Goal: Find specific page/section: Find specific page/section

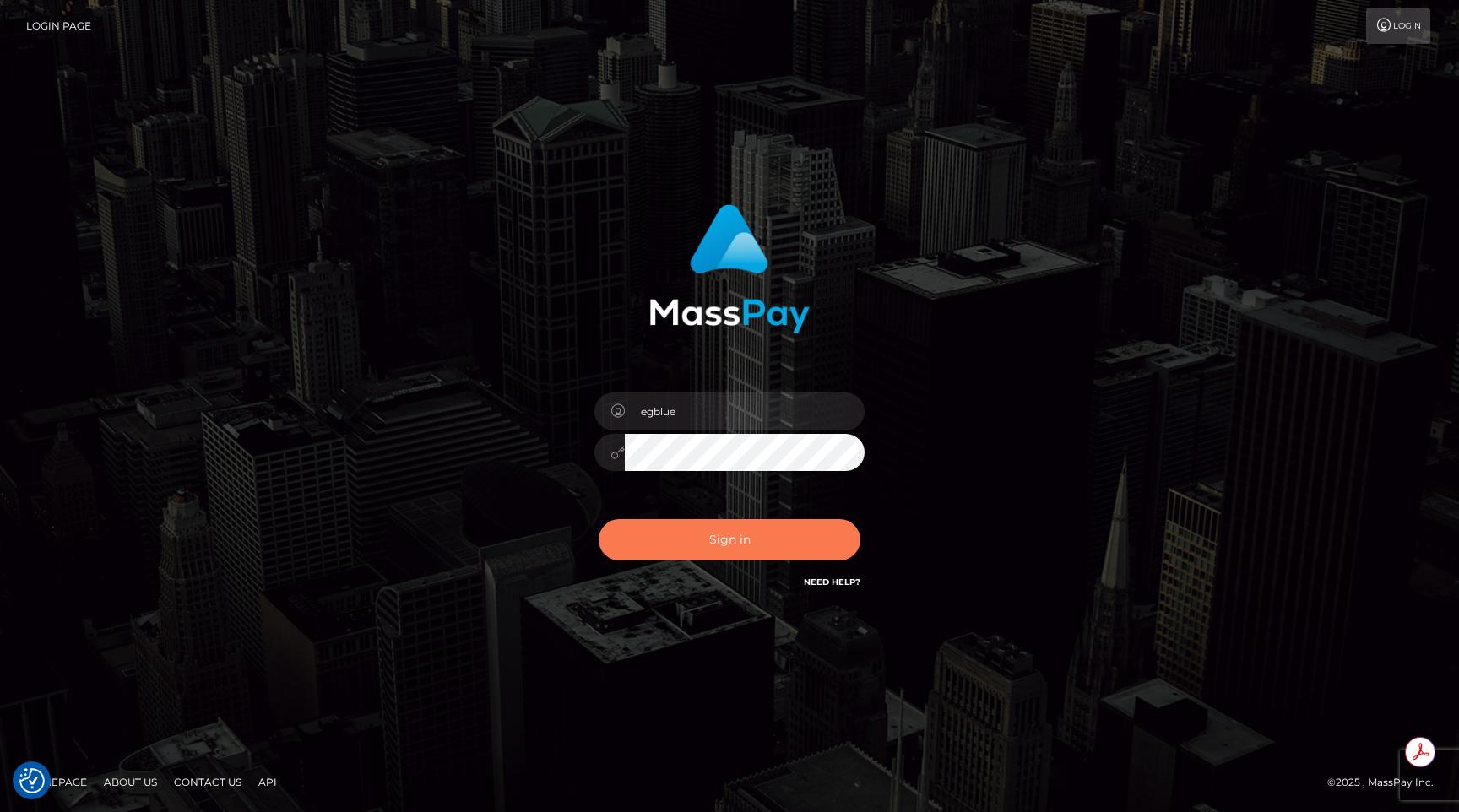
click at [719, 545] on button "Sign in" at bounding box center [730, 540] width 262 height 42
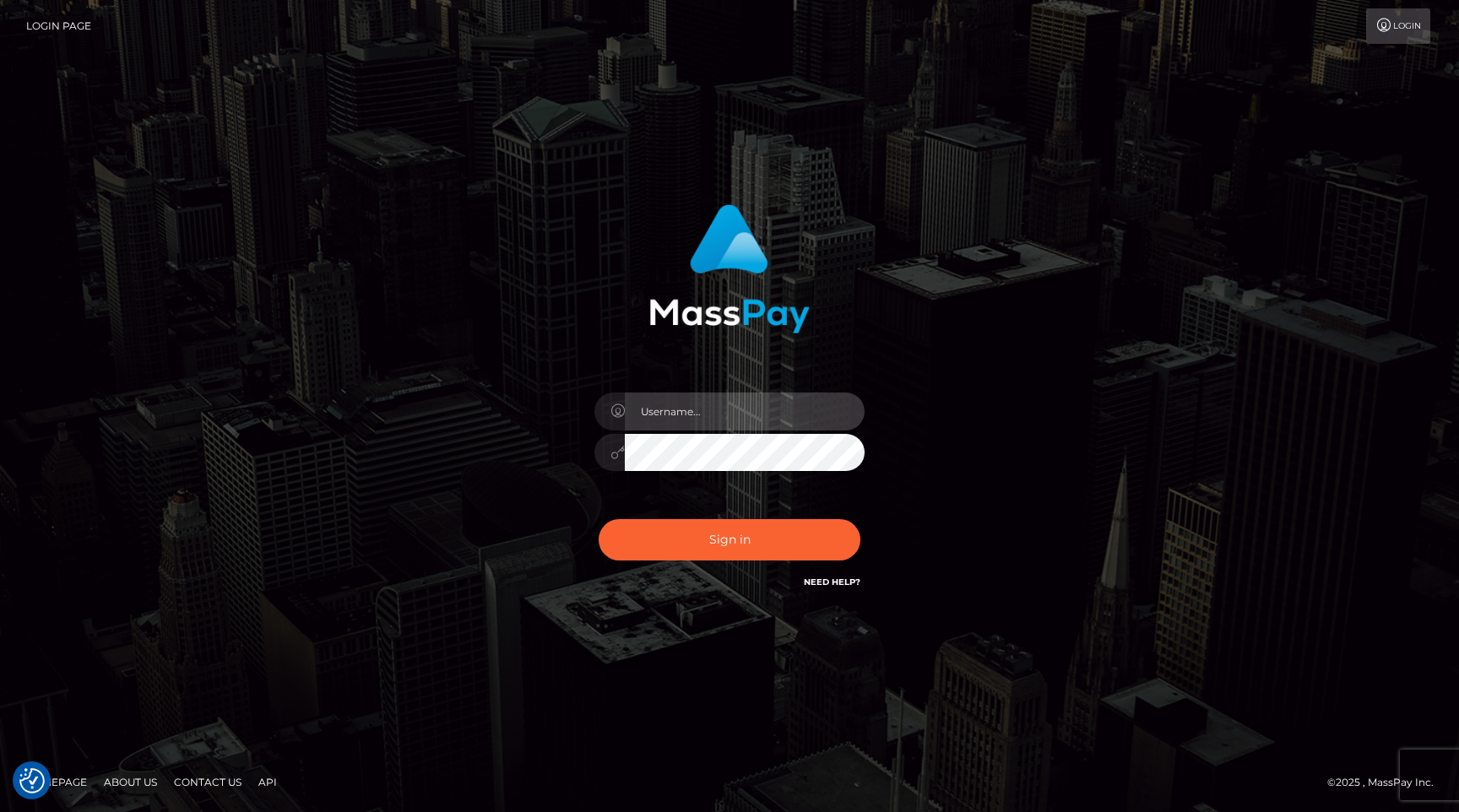
type input "egblue"
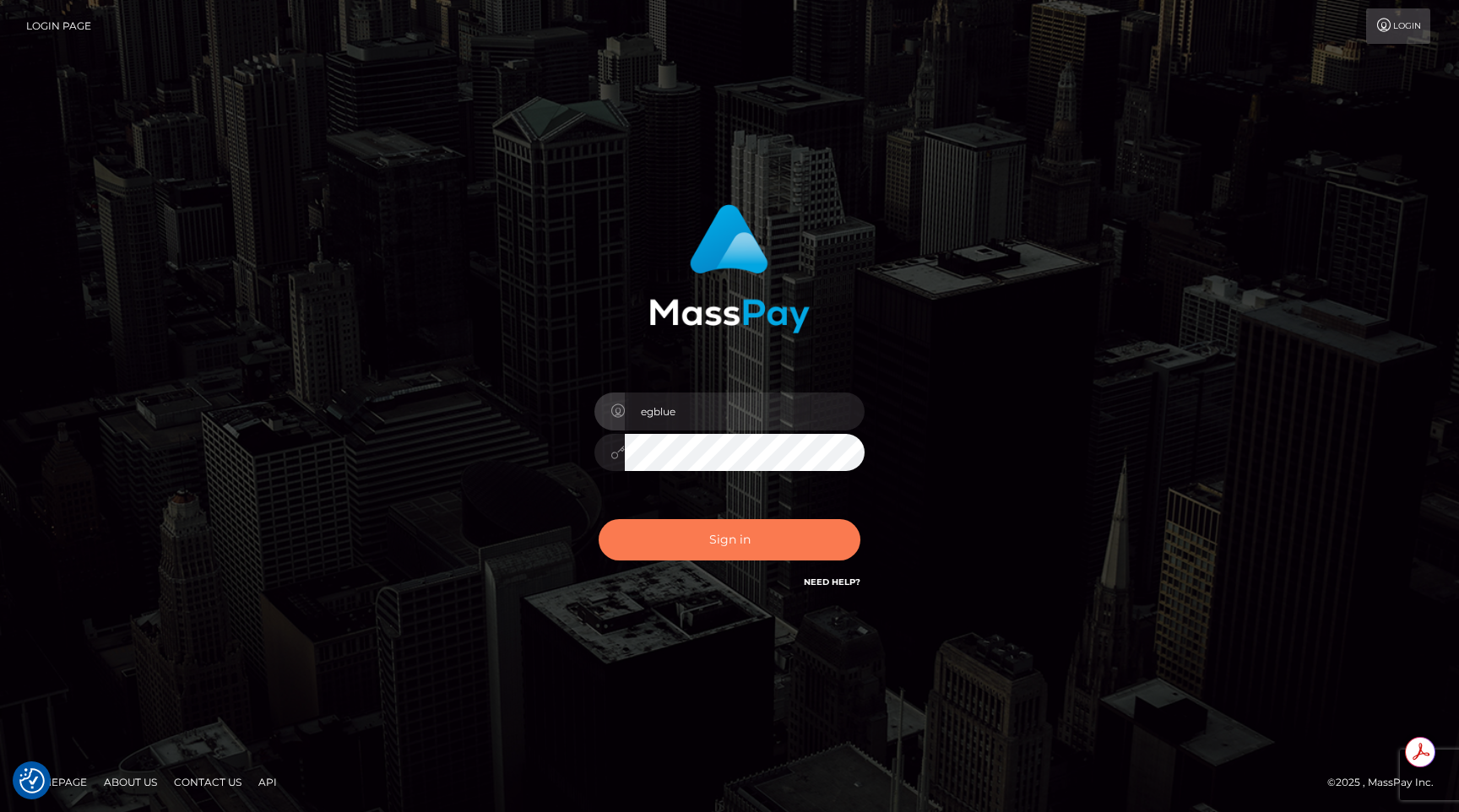
click at [758, 531] on button "Sign in" at bounding box center [730, 540] width 262 height 42
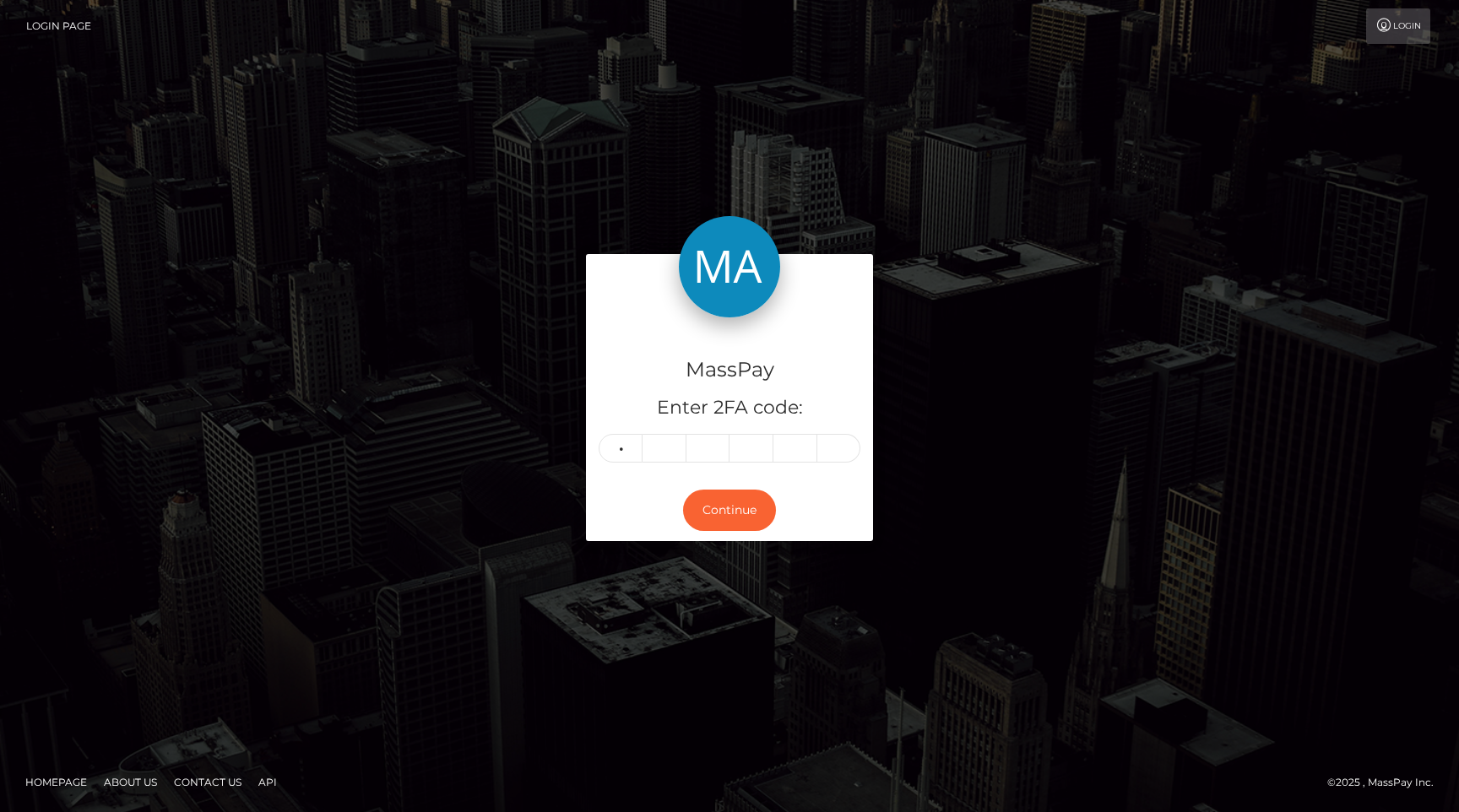
type input "3"
type input "0"
type input "3"
type input "5"
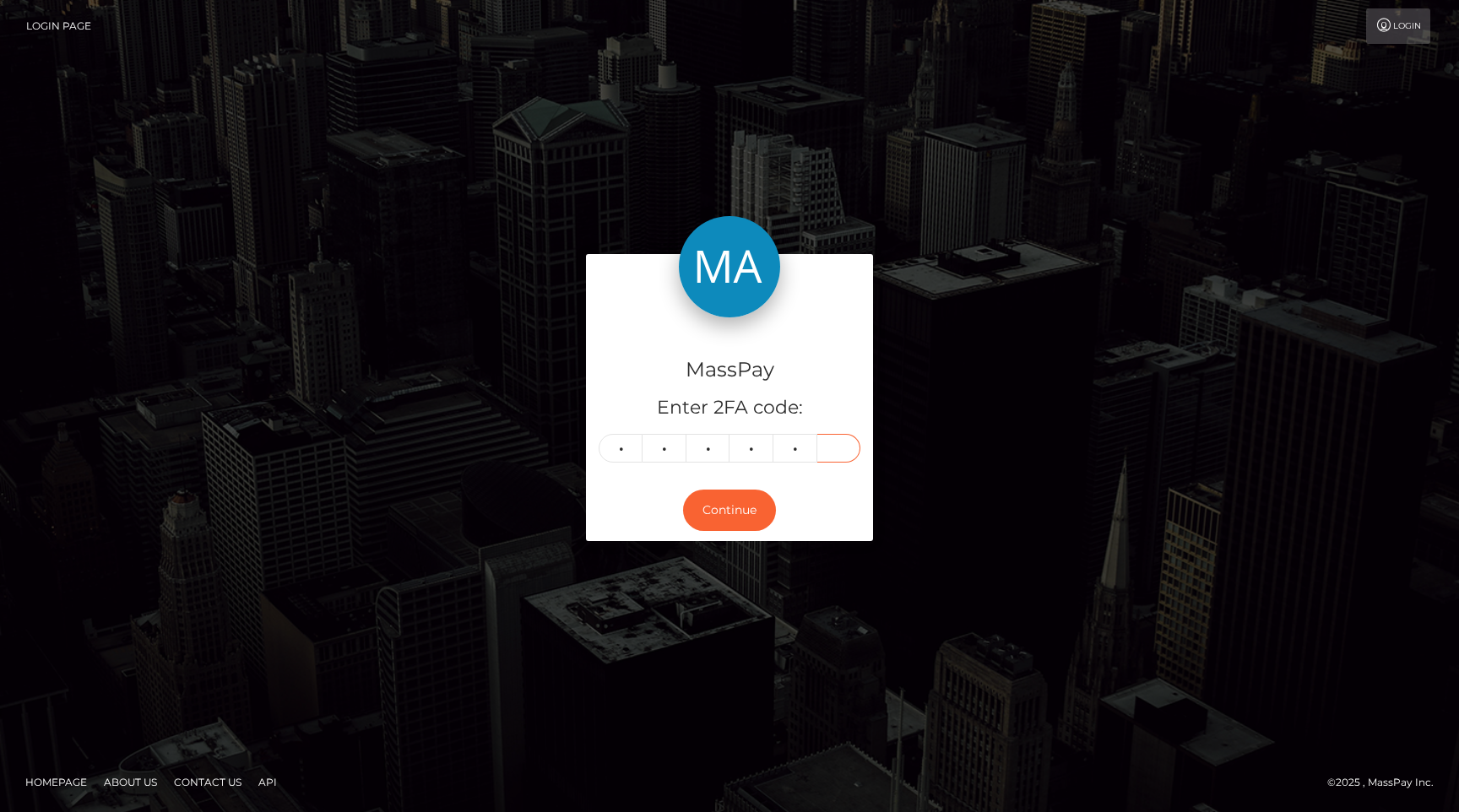
type input "3"
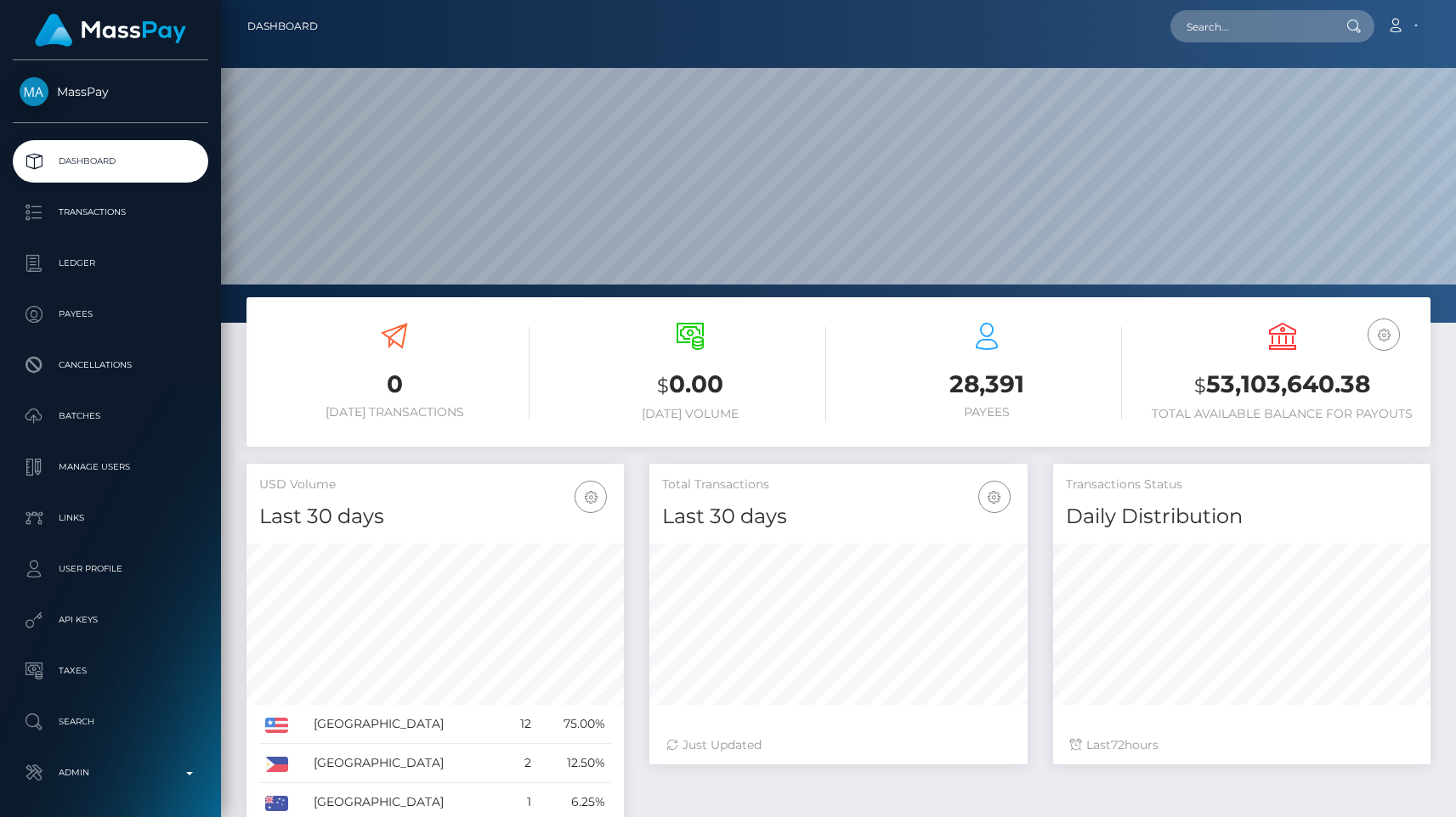
scroll to position [300, 377]
click at [1288, 12] on input "text" at bounding box center [1250, 26] width 160 height 32
paste input ""[\\p{IsLatin}\\s]+""
click at [1283, 26] on input ""[\\p{IsLatin}\\s]+"" at bounding box center [1250, 26] width 160 height 32
paste input "poact_aINzwj14hcab"
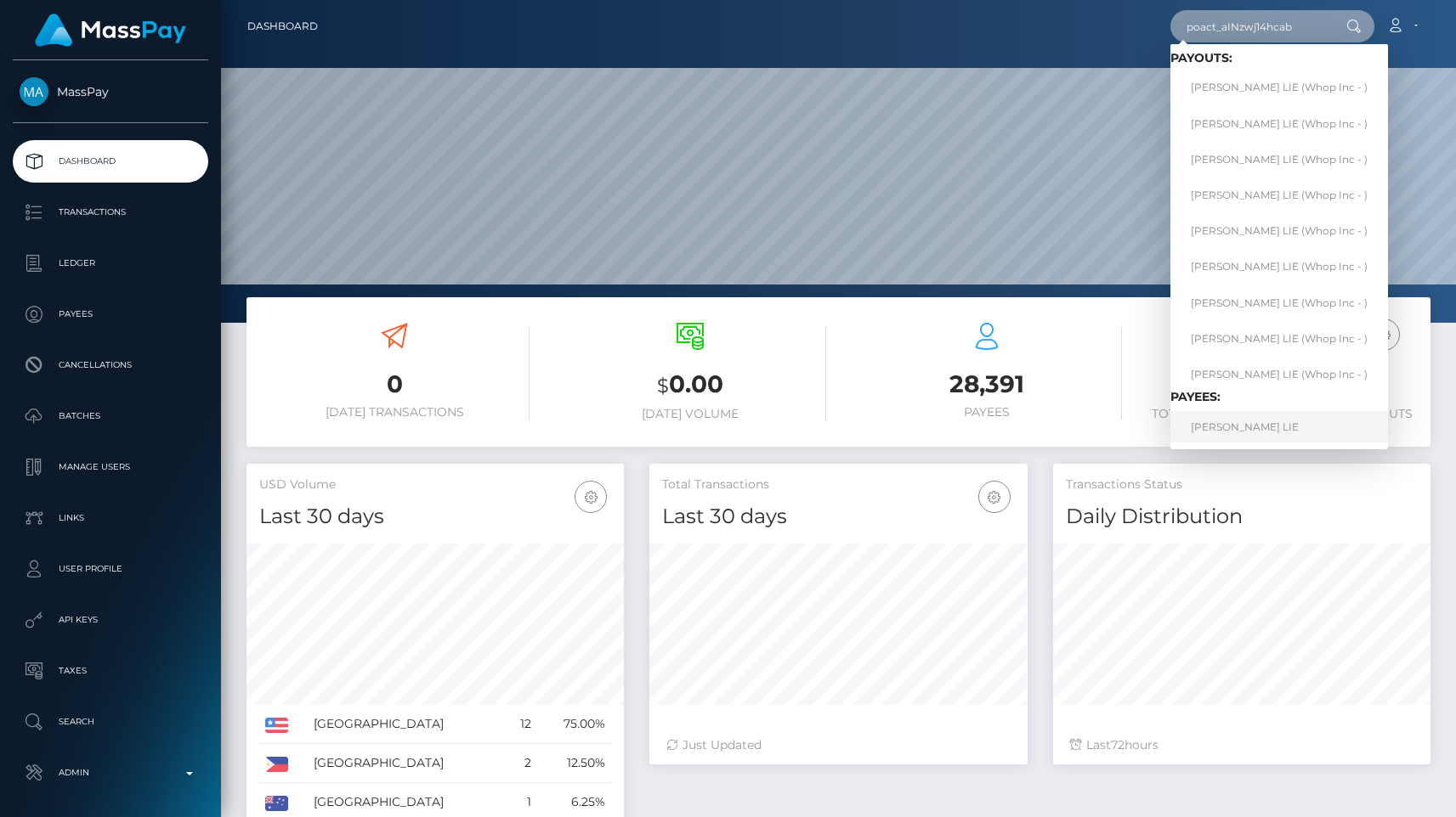
type input "poact_aINzwj14hcab"
click at [1245, 420] on link "OEN FUNG LIE" at bounding box center [1279, 426] width 217 height 31
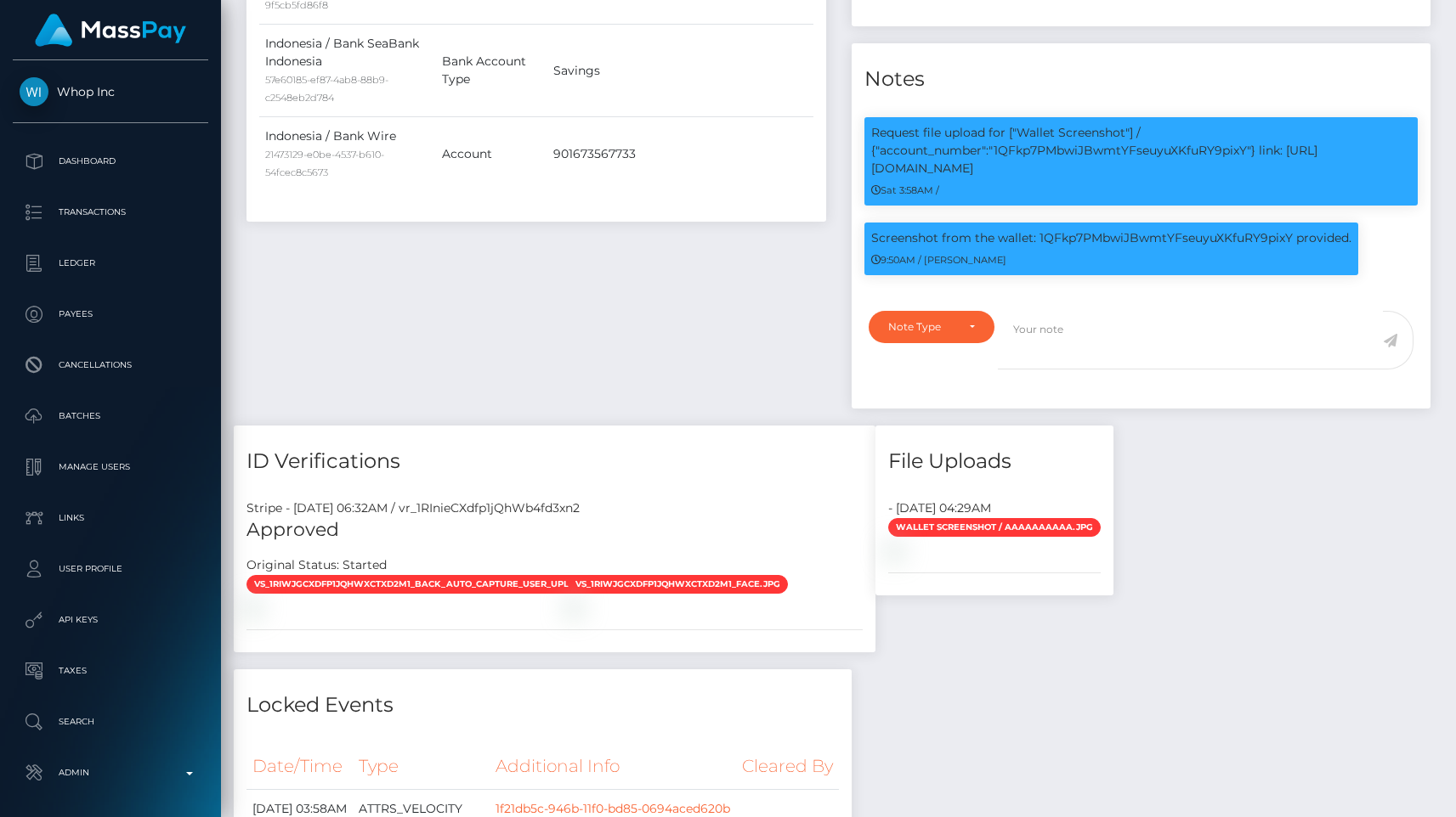
scroll to position [1259, 0]
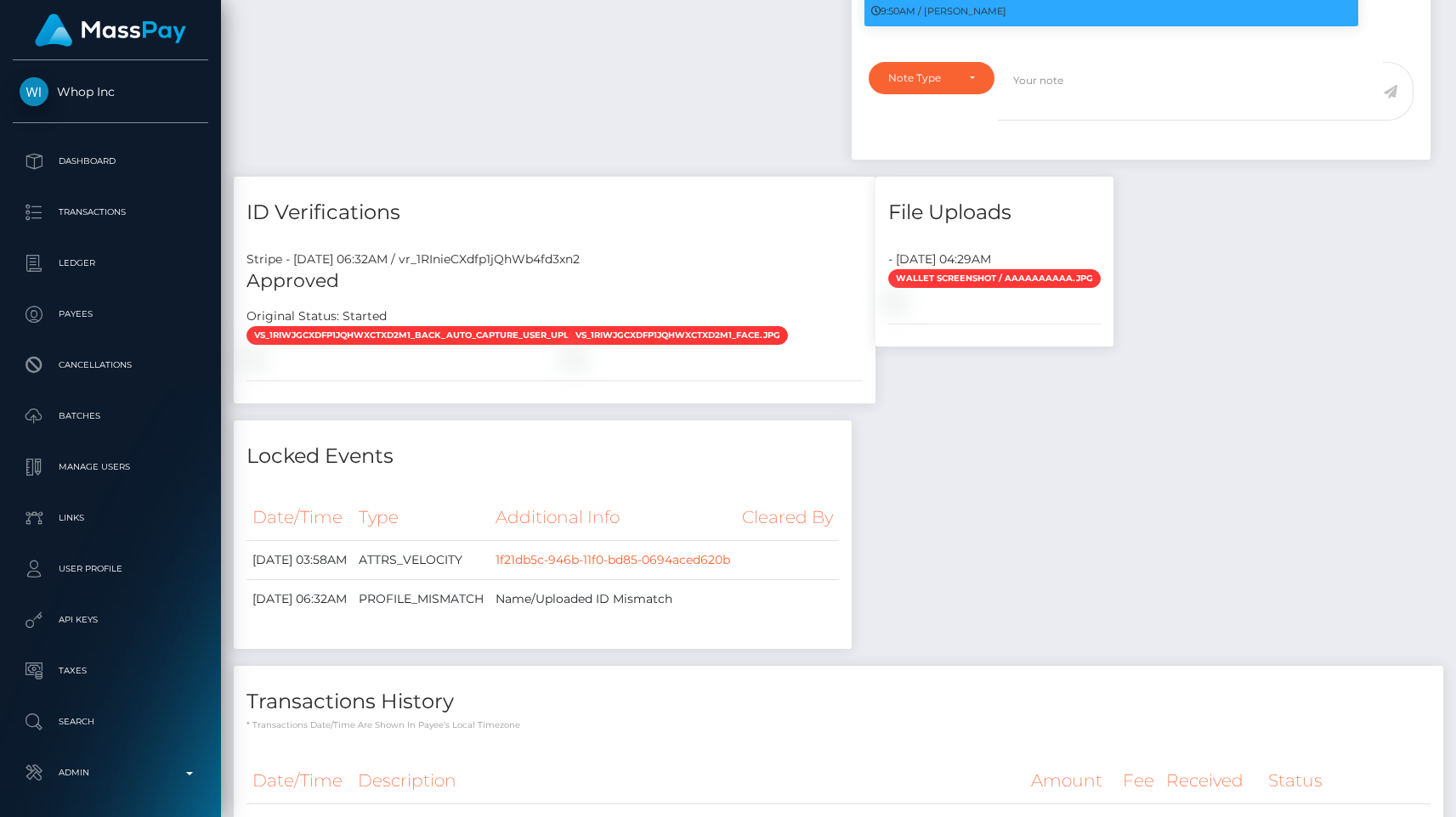
click at [511, 251] on div "Stripe - July 24, 2025 06:32AM / vr_1RInieCXdfp1jQhWb4fd3xn2" at bounding box center [554, 259] width 642 height 18
click at [506, 264] on div "Stripe - July 24, 2025 06:32AM / vr_1RInieCXdfp1jQhWb4fd3xn2" at bounding box center [554, 259] width 642 height 18
copy div "vr_1RInieCXdfp1jQhWb4fd3xn2"
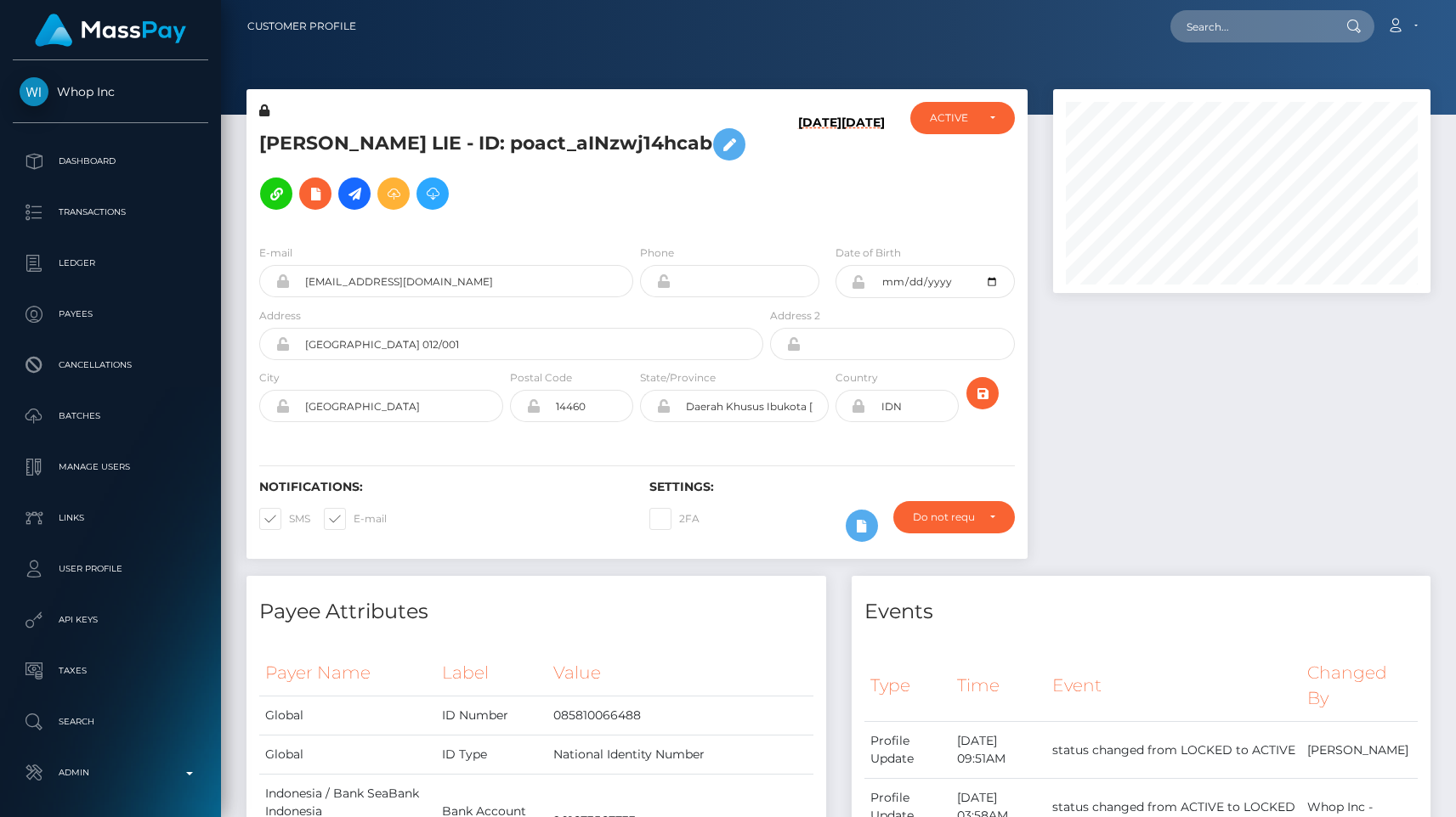
scroll to position [204, 377]
click at [1259, 21] on input "text" at bounding box center [1250, 26] width 160 height 32
paste input "poact_sV6GfZAXDzvv"
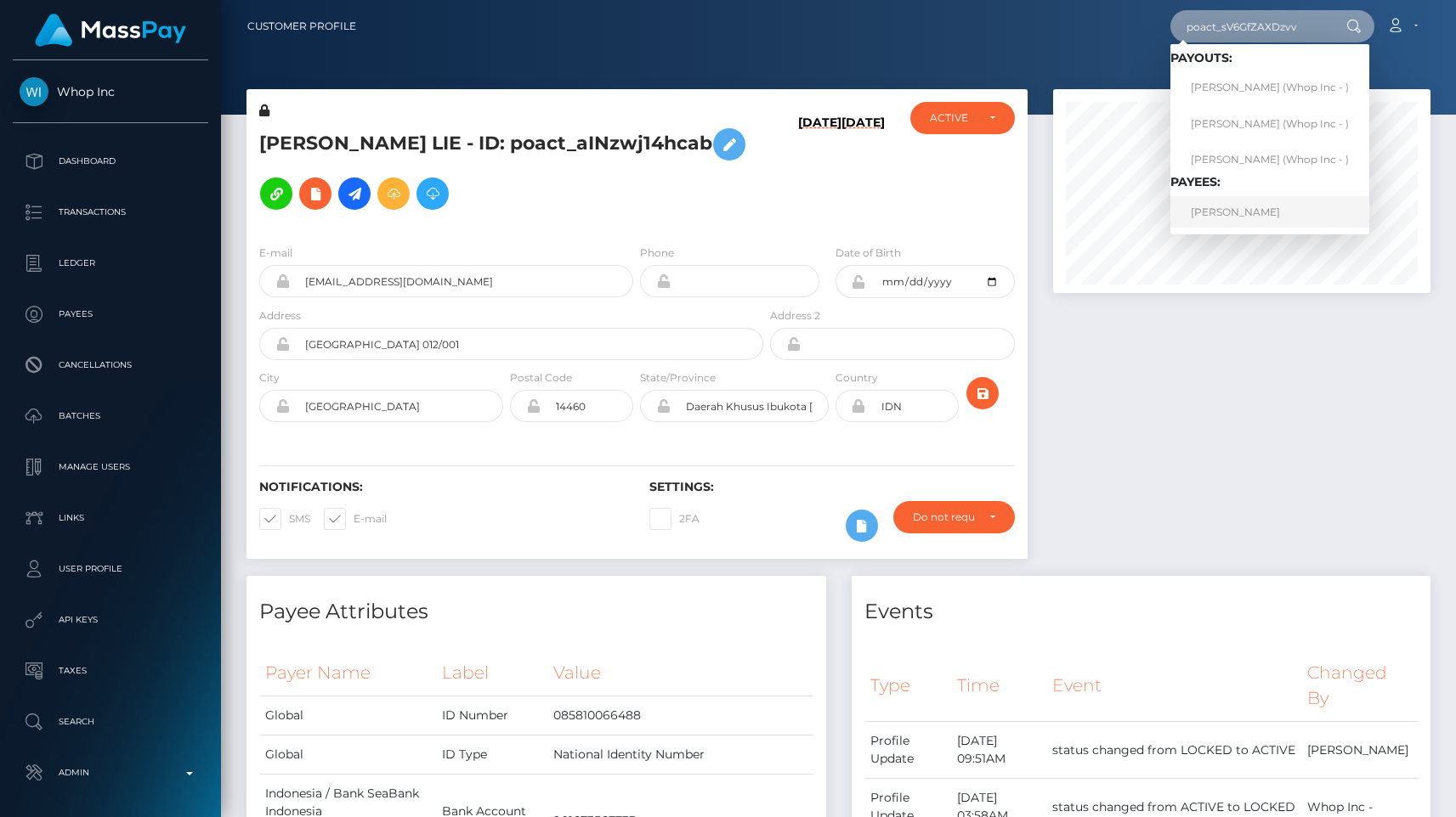
type input "poact_sV6GfZAXDzvv"
click at [1242, 213] on link "EIRIK EKELAND SYVERTSEN" at bounding box center [1270, 212] width 199 height 31
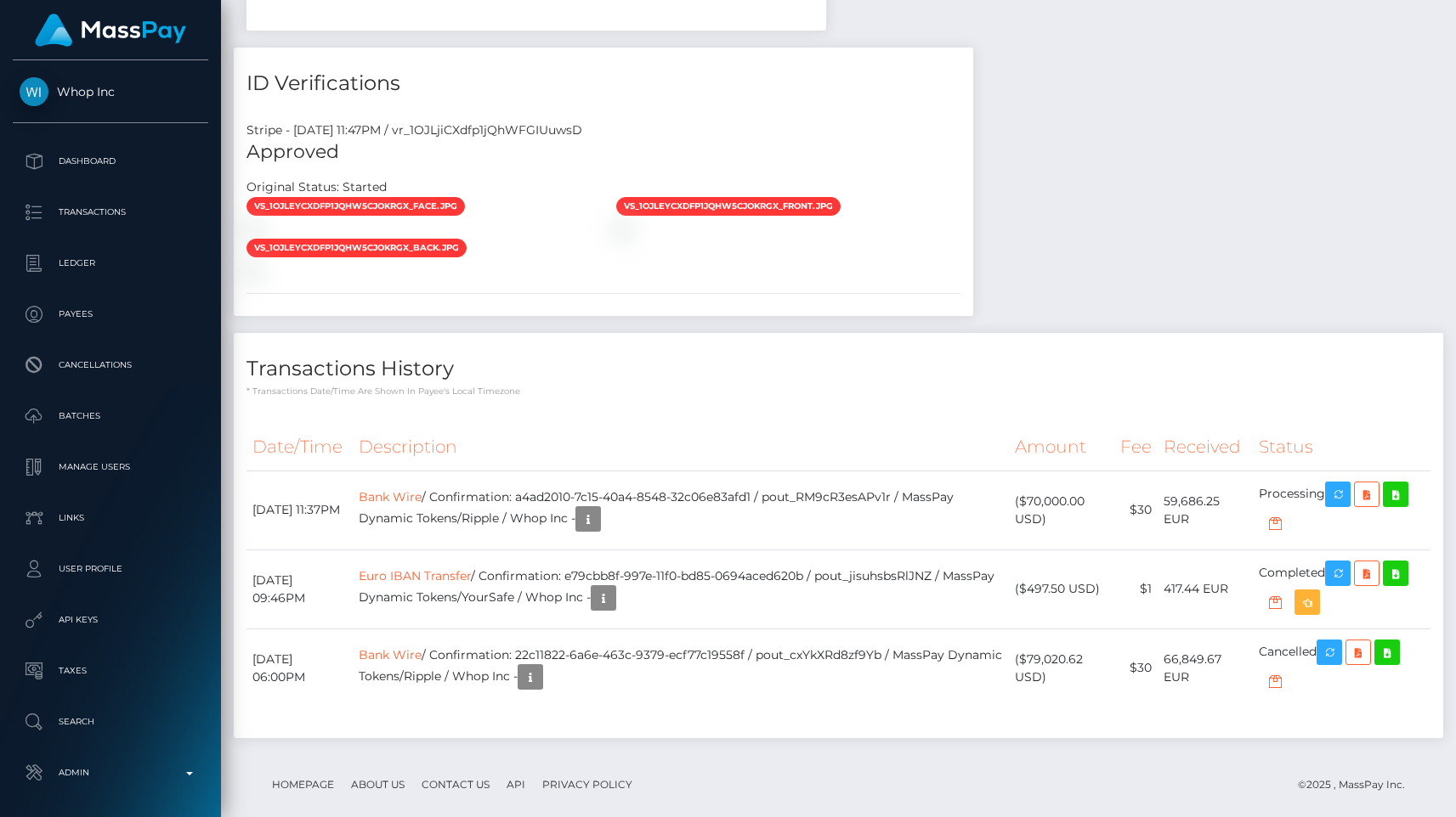
scroll to position [204, 377]
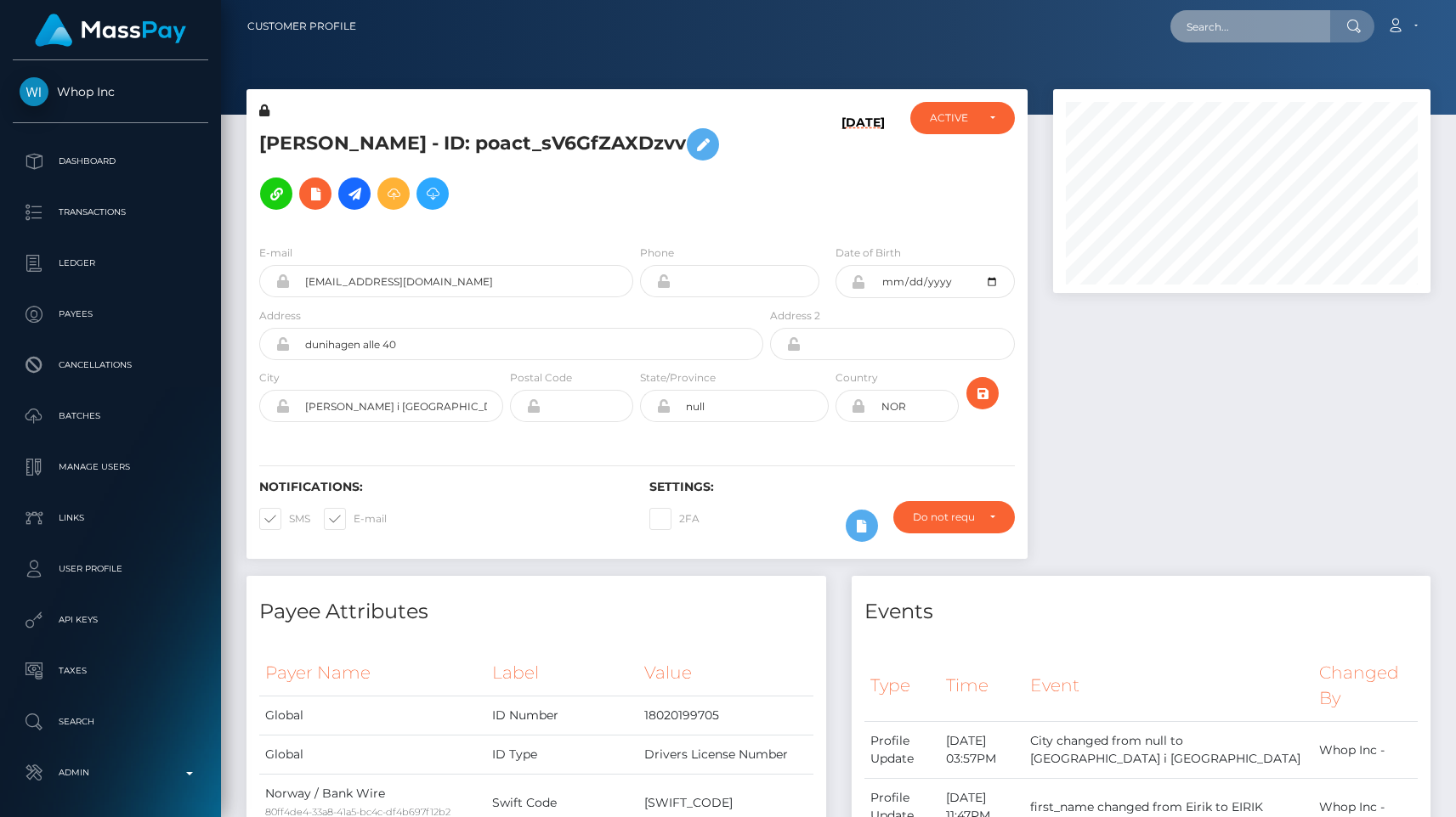
click at [1294, 17] on input "text" at bounding box center [1250, 26] width 160 height 32
paste input "poact_TUP8PurRSiF2"
type input "poact_TUP8PurRSiF2"
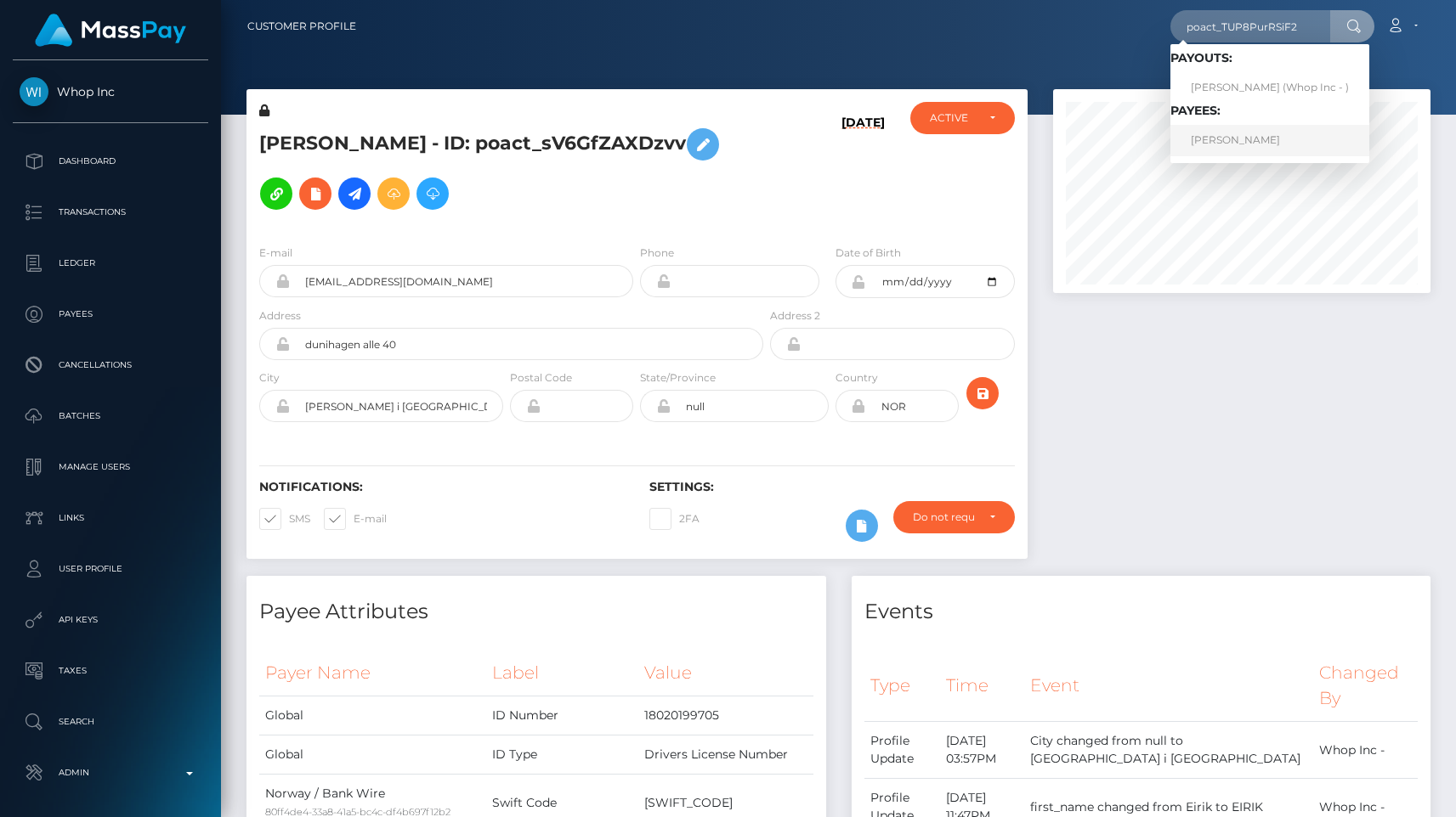
click at [1266, 134] on link "AYOUB GUERBOUCI" at bounding box center [1270, 140] width 199 height 31
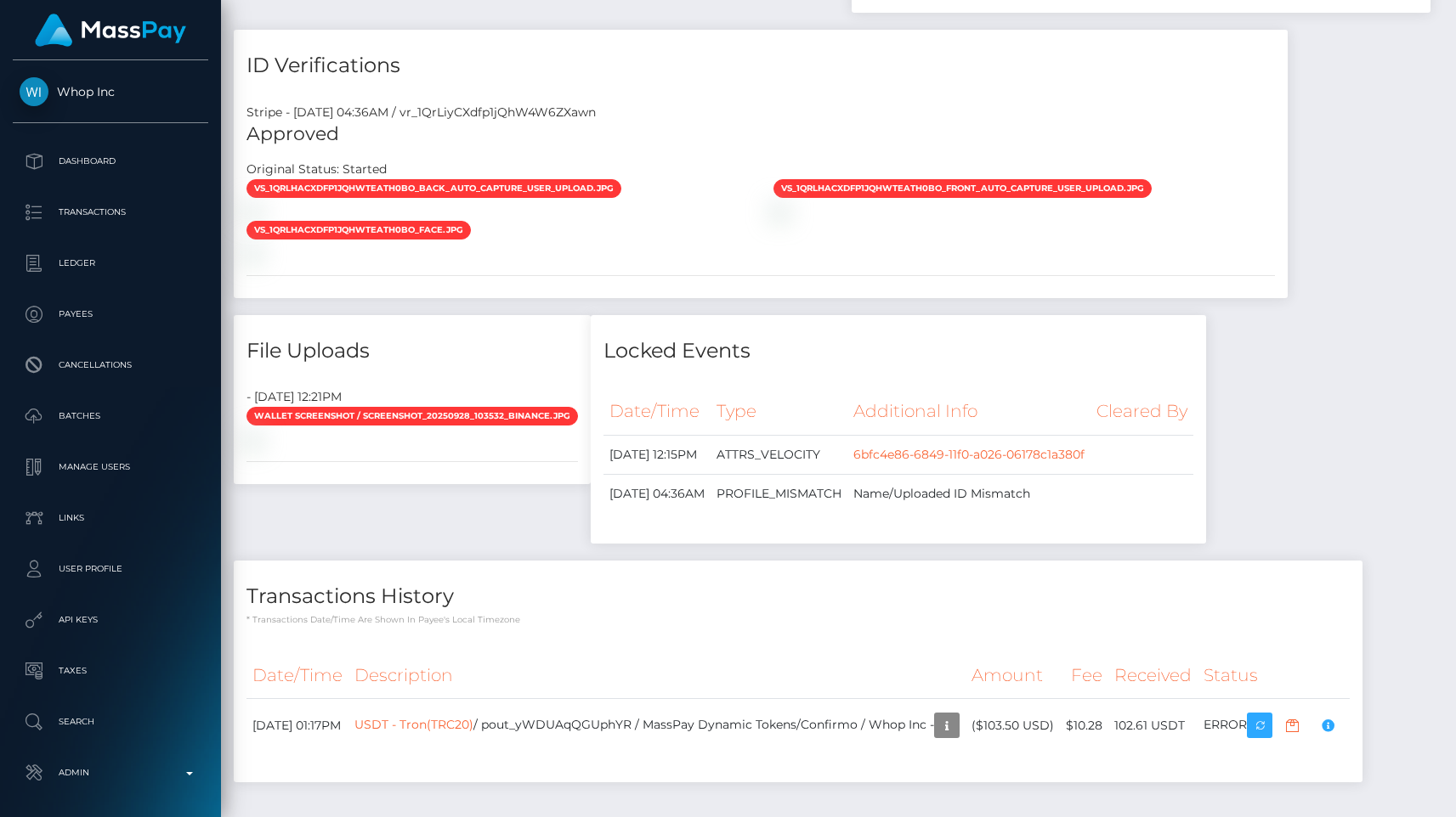
scroll to position [204, 377]
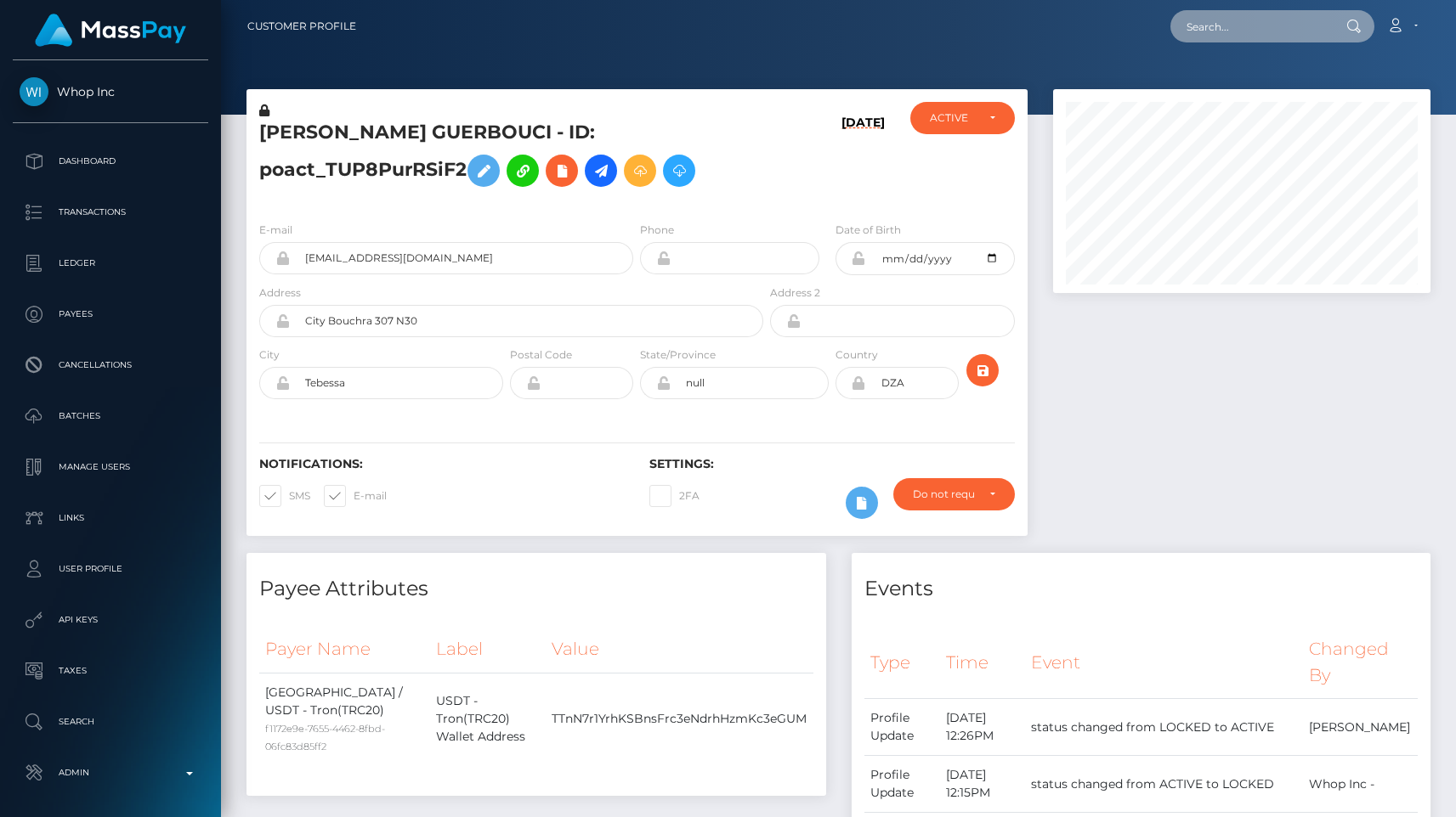
click at [1249, 22] on input "text" at bounding box center [1250, 26] width 160 height 32
paste input "poact_5pYHy1CKPFdD"
type input "poact_5pYHy1CKPFdD"
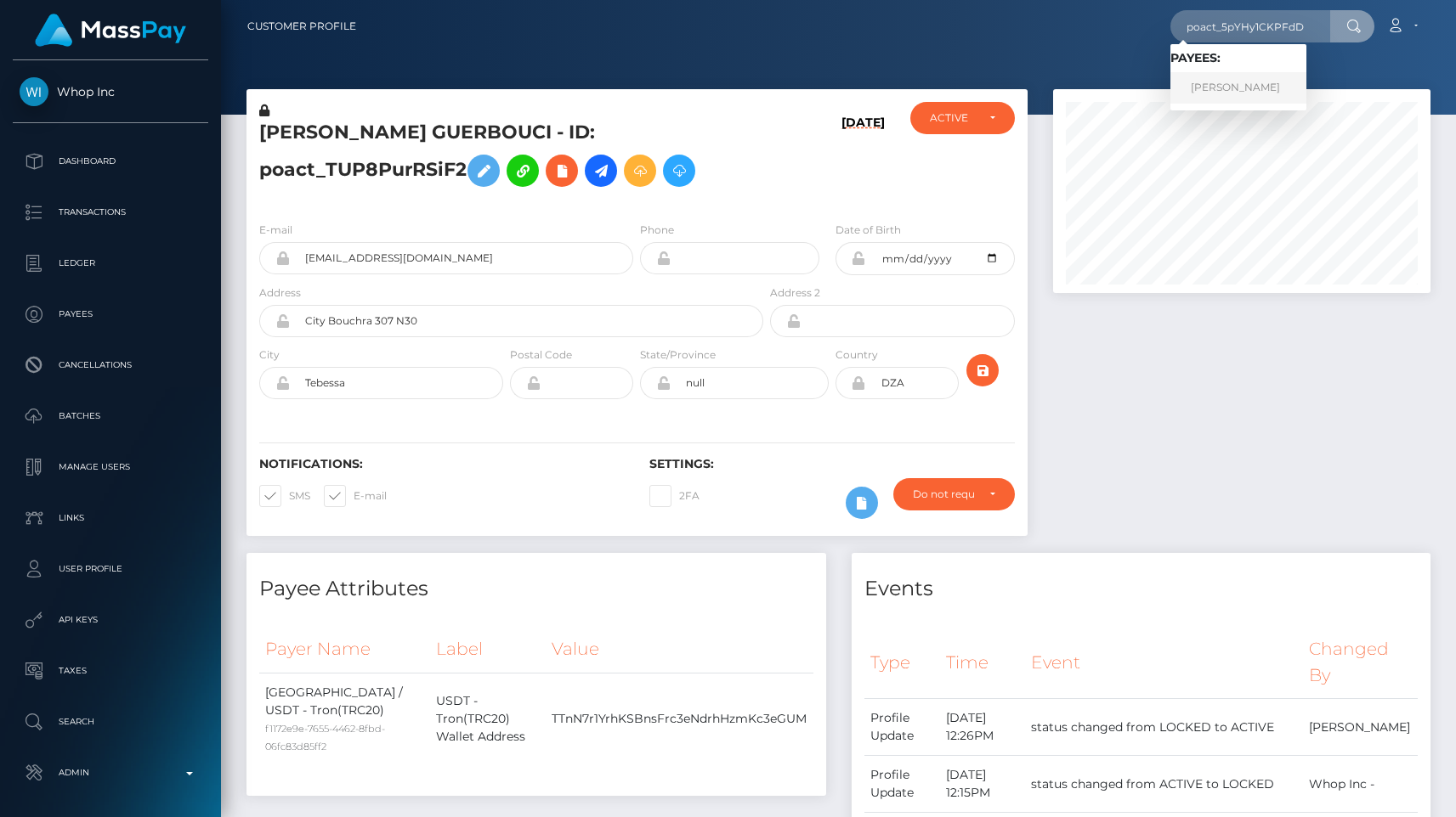
click at [1234, 94] on link "[PERSON_NAME]" at bounding box center [1239, 88] width 136 height 31
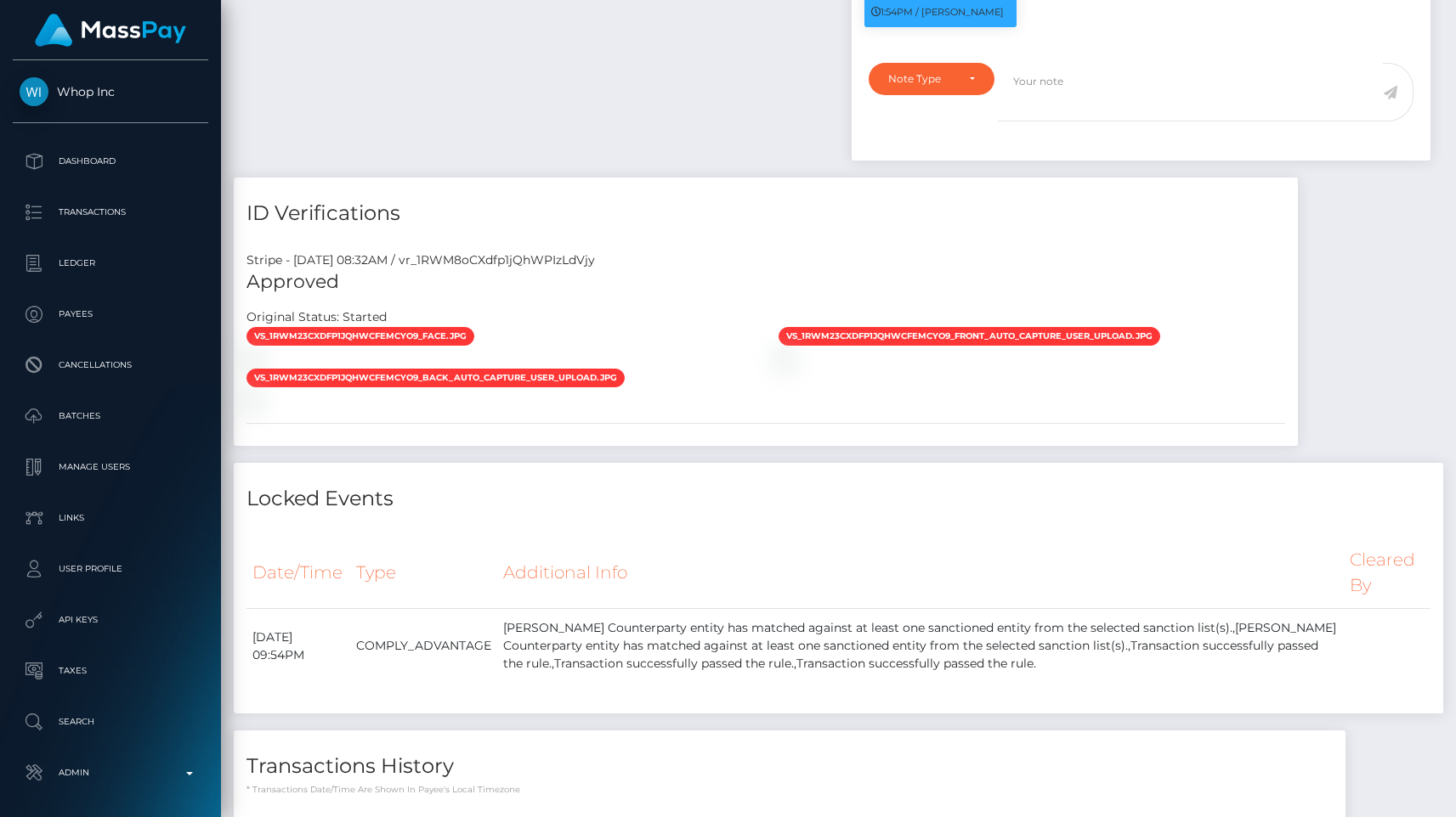
scroll to position [204, 377]
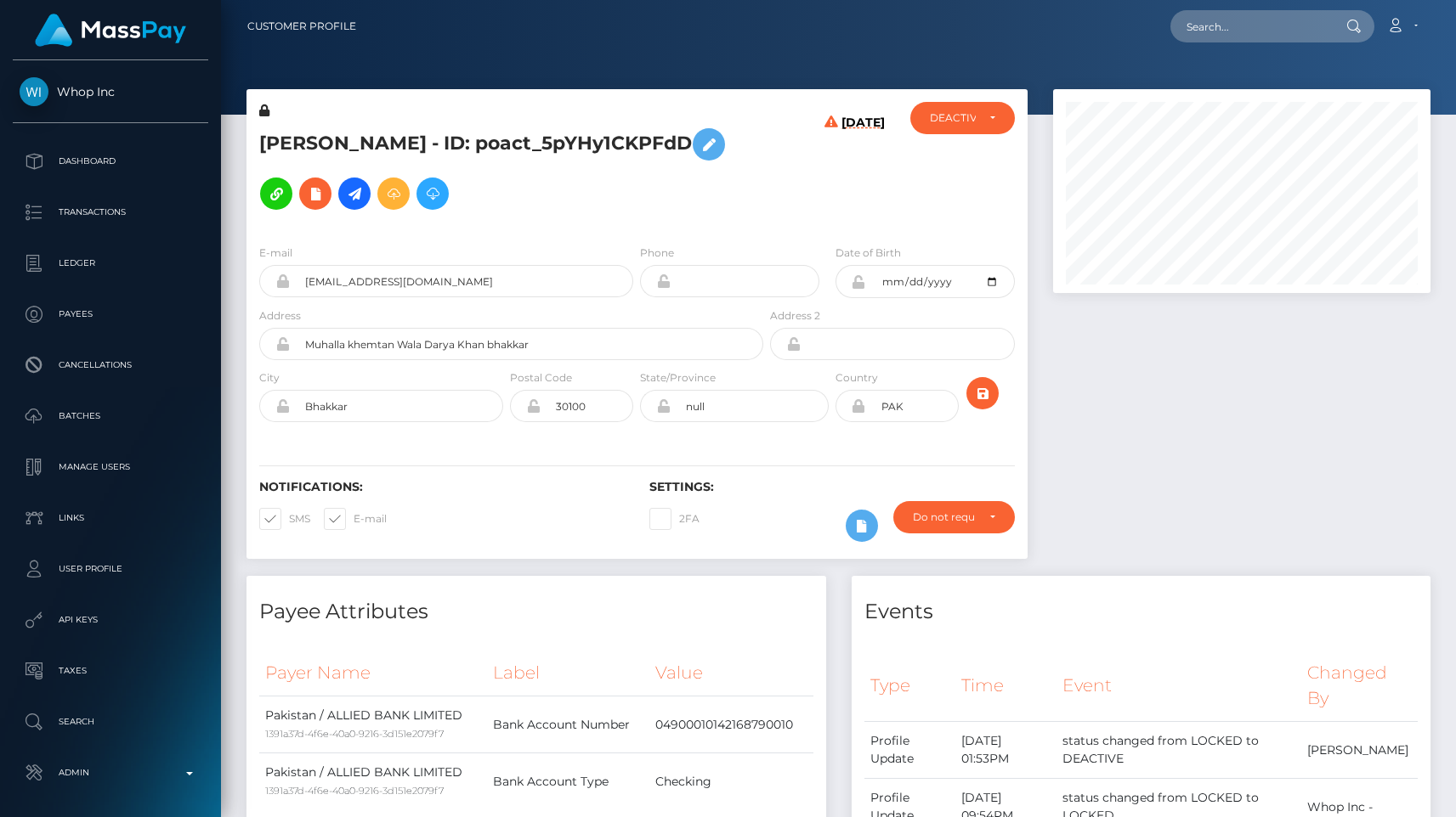
scroll to position [204, 377]
click at [1234, 30] on input "text" at bounding box center [1250, 26] width 160 height 32
paste input "poact_noACUMq9eUjp"
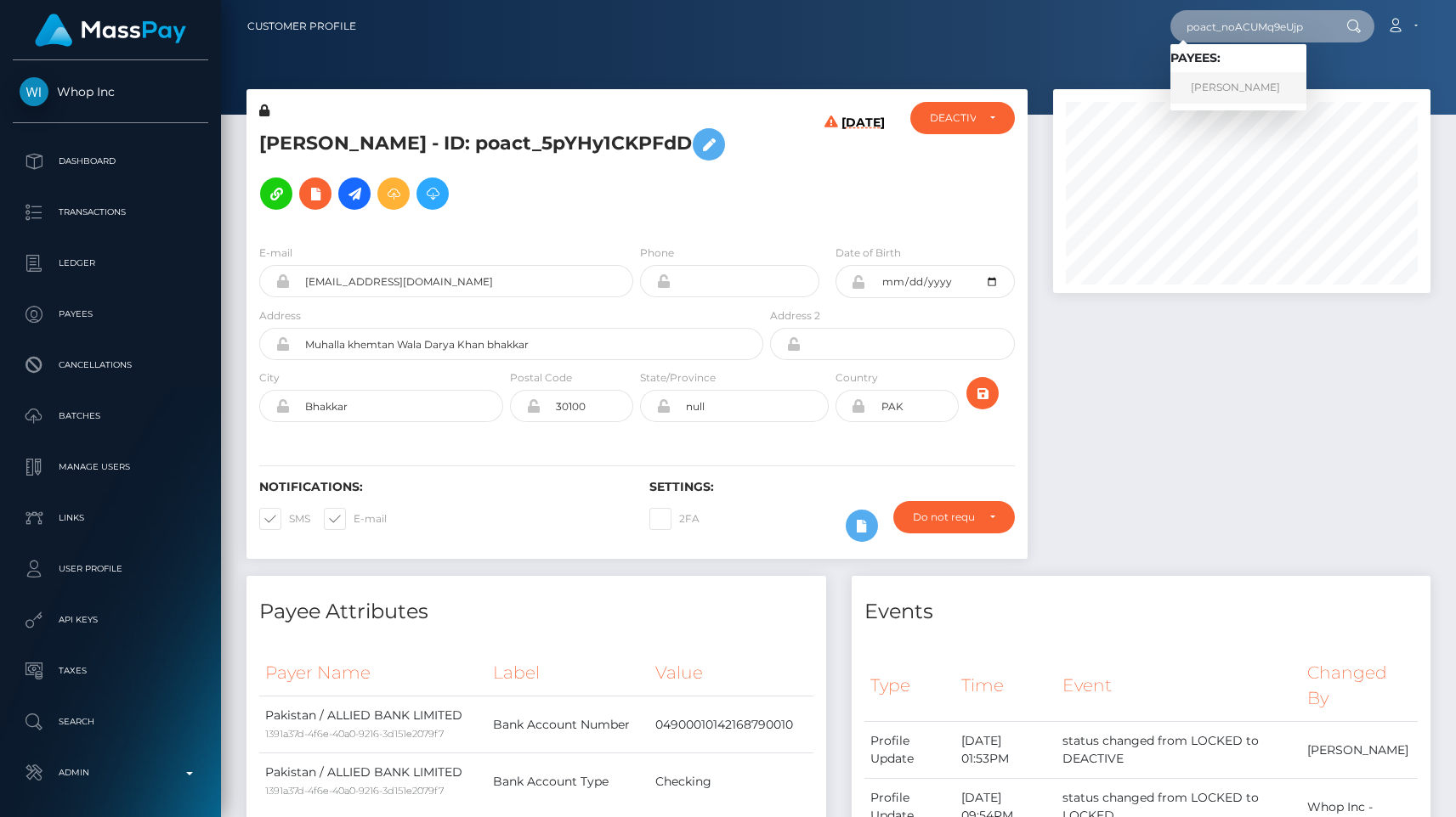
type input "poact_noACUMq9eUjp"
click at [1257, 83] on link "HUSSAIN IQBAL" at bounding box center [1239, 88] width 136 height 31
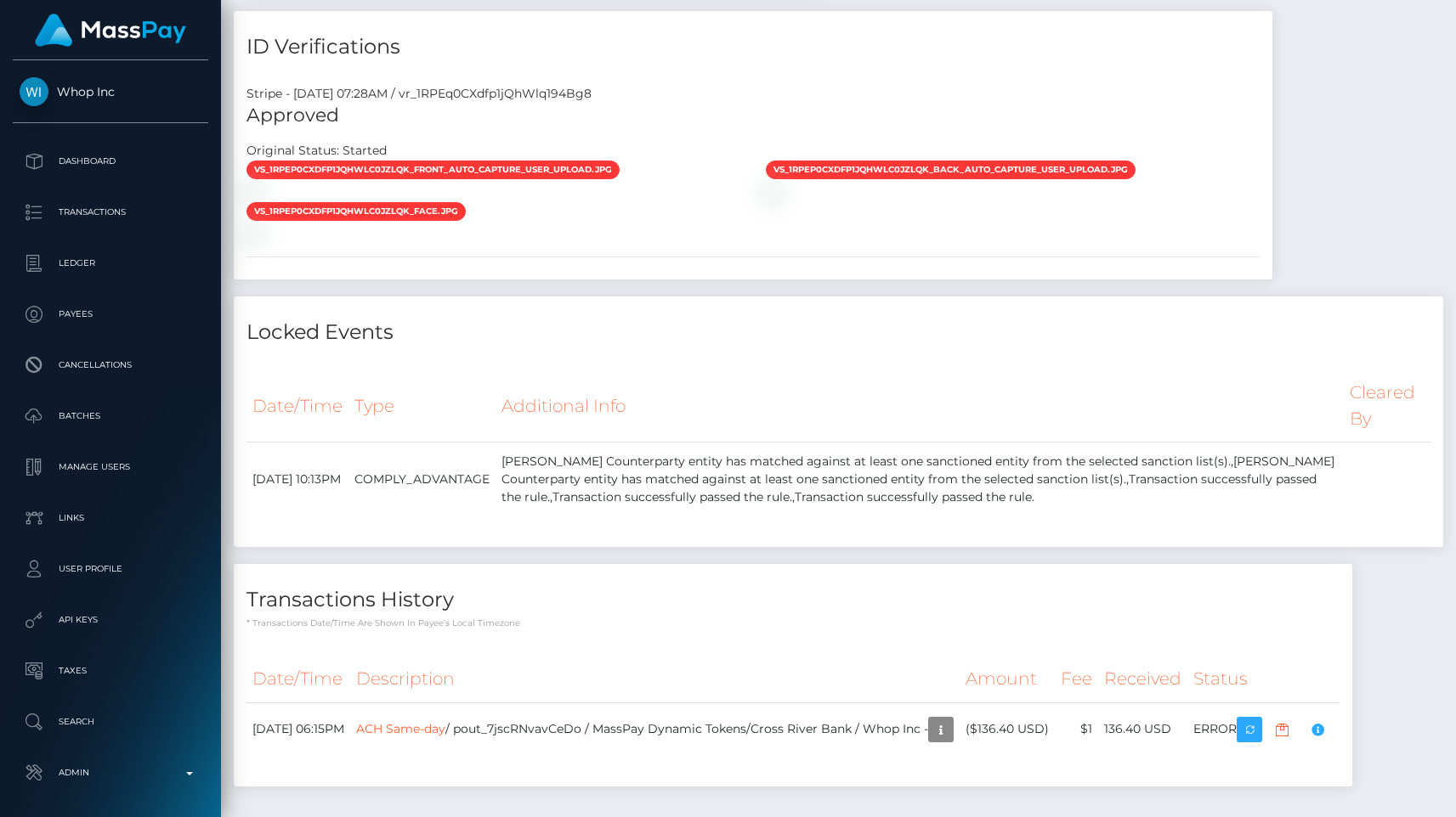
scroll to position [204, 377]
